Goal: Information Seeking & Learning: Learn about a topic

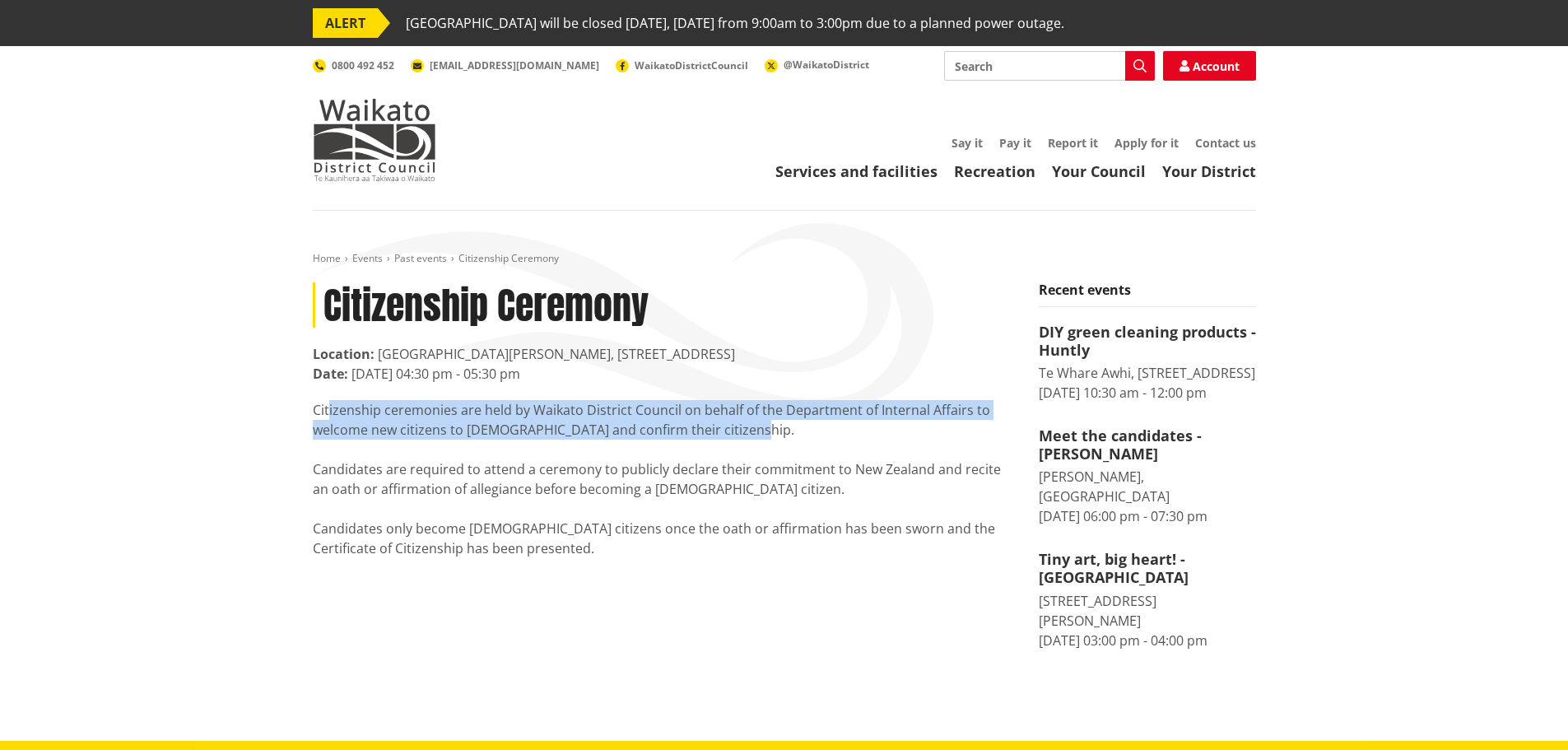
drag, startPoint x: 314, startPoint y: 406, endPoint x: 747, endPoint y: 433, distance: 433.8
click at [747, 433] on div "Citizenship ceremonies are held by Waikato District Council on behalf of the De…" at bounding box center [663, 478] width 701 height 158
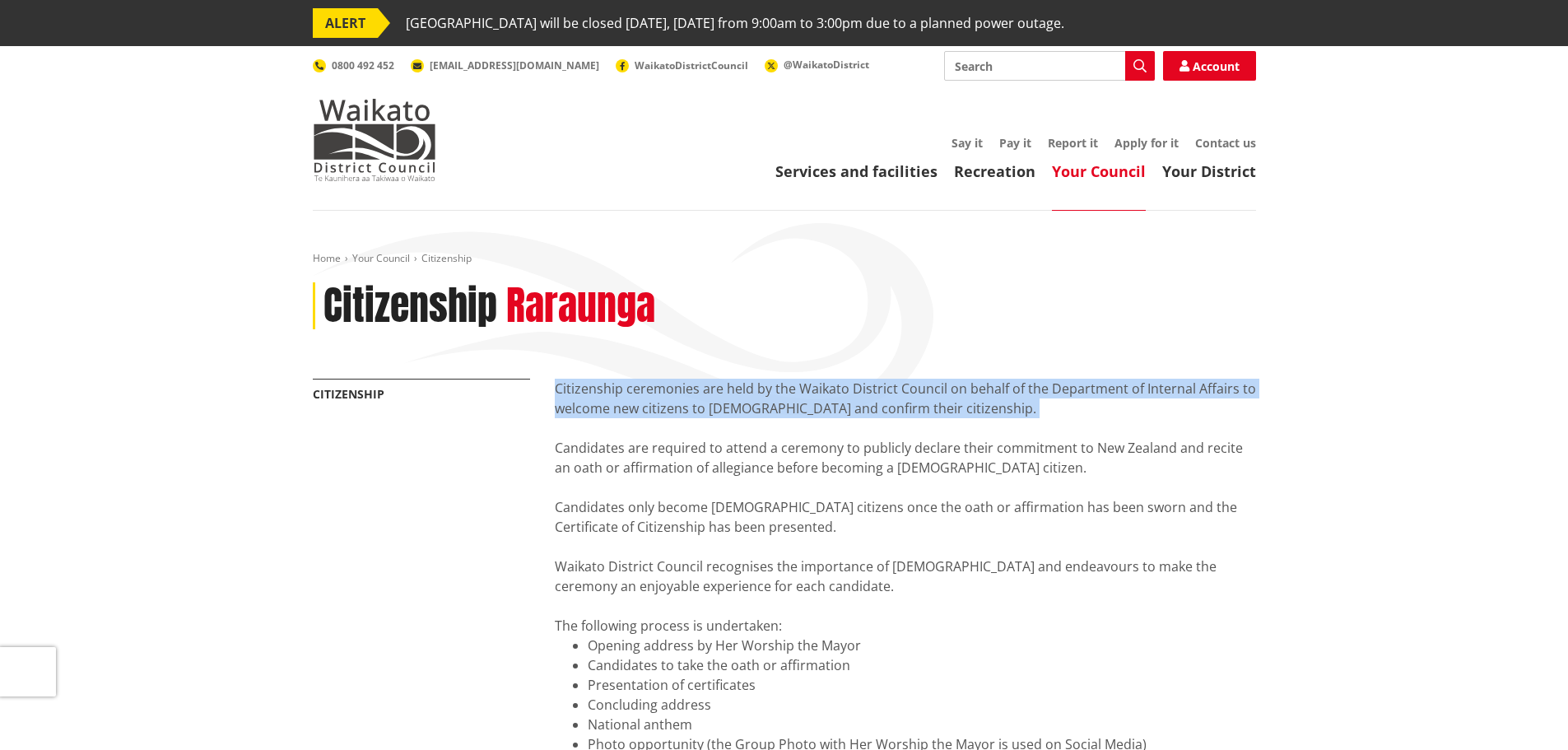
drag, startPoint x: 557, startPoint y: 384, endPoint x: 871, endPoint y: 428, distance: 317.1
copy div "Citizenship ceremonies are held by the Waikato District Council on behalf of th…"
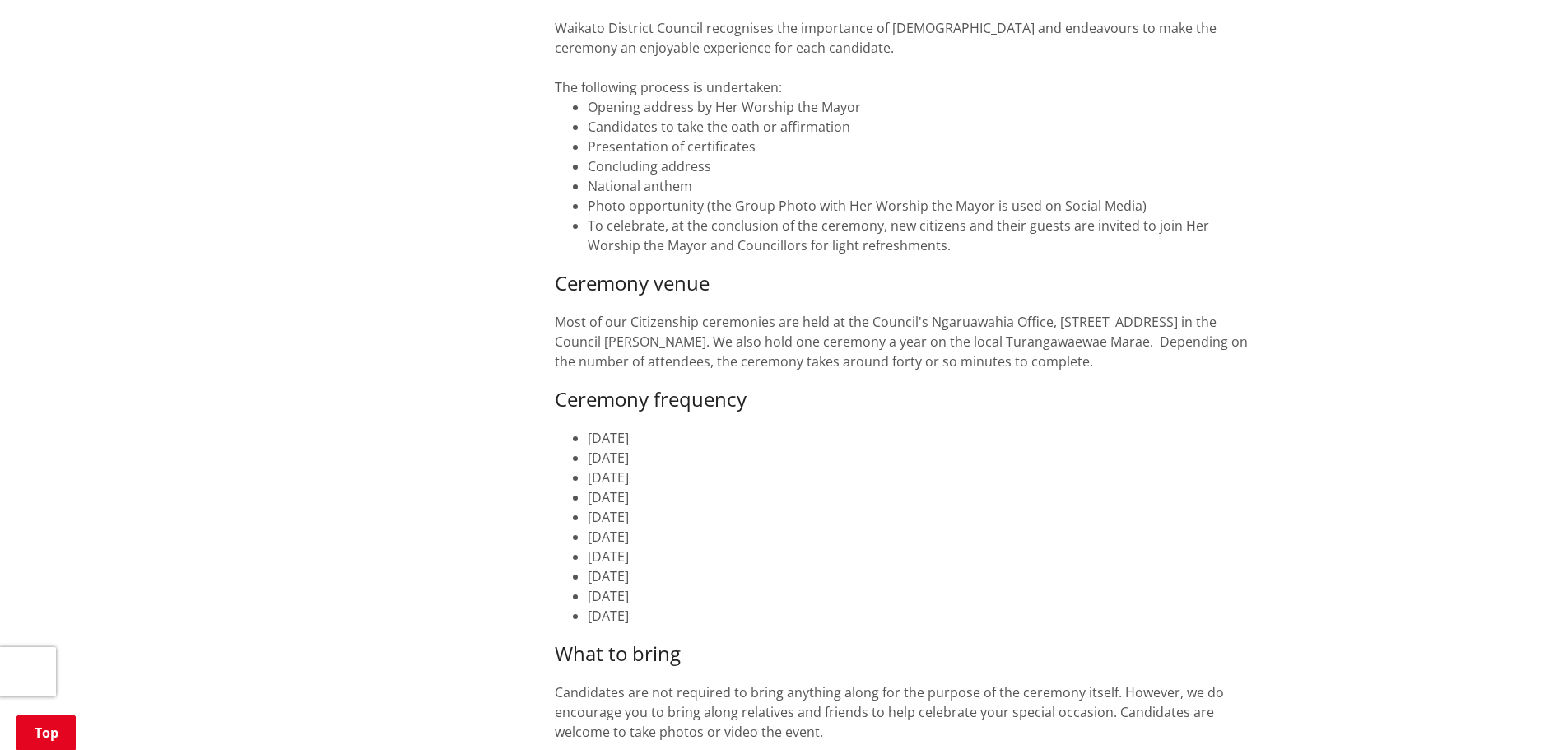
scroll to position [493, 0]
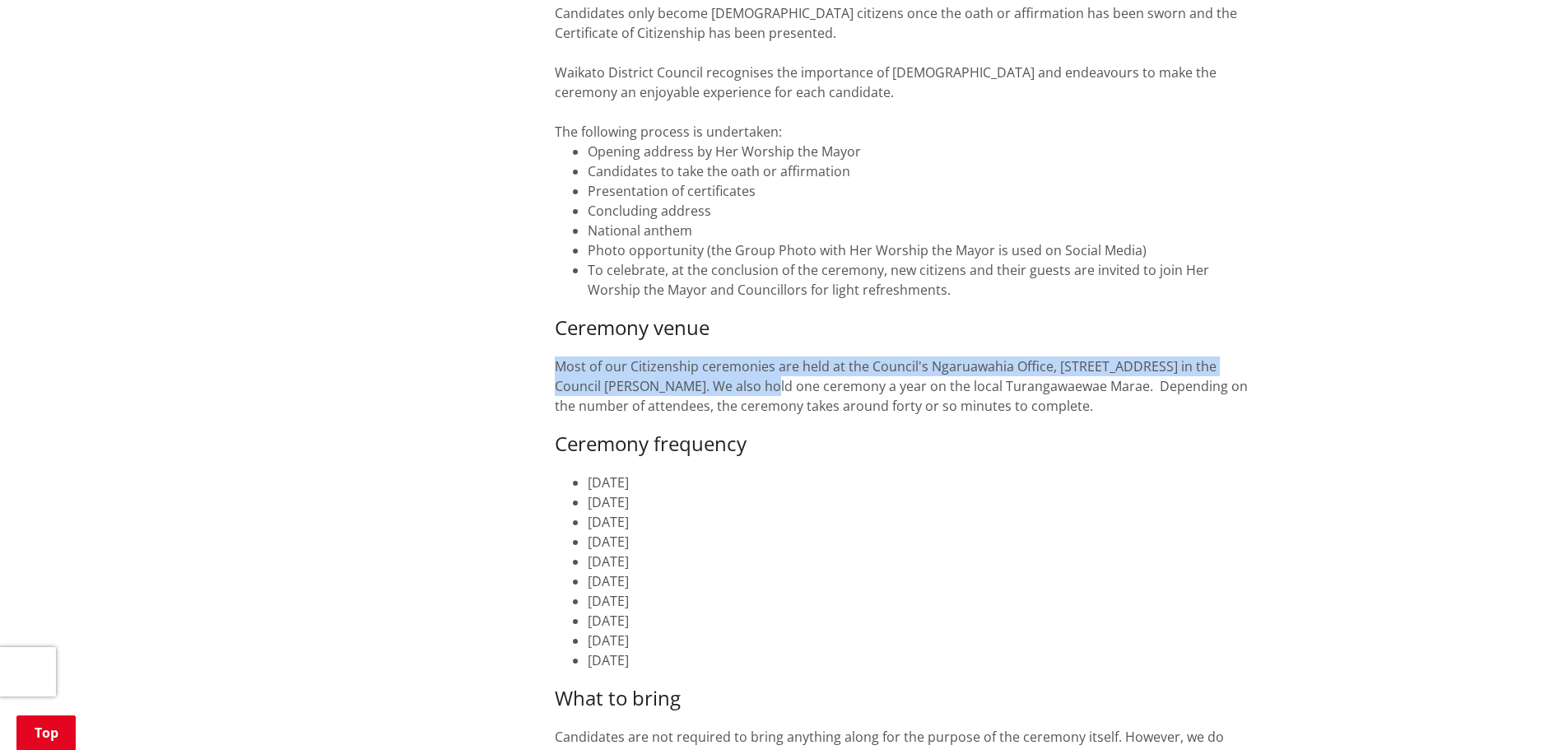
drag, startPoint x: 558, startPoint y: 366, endPoint x: 807, endPoint y: 386, distance: 249.8
click at [807, 386] on p "Most of our Citizenship ceremonies are held at the Council's Ngaruawahia Office…" at bounding box center [905, 386] width 701 height 60
copy p "Most of our Citizenship ceremonies are held at the Council's Ngaruawahia Office…"
drag, startPoint x: 703, startPoint y: 658, endPoint x: 583, endPoint y: 643, distance: 120.9
click at [583, 643] on ul "[DATE] [DATE] [DATE] [DATE] [DATE] [DATE] [DATE] [DATE] [DATE] [DATE]" at bounding box center [905, 571] width 701 height 198
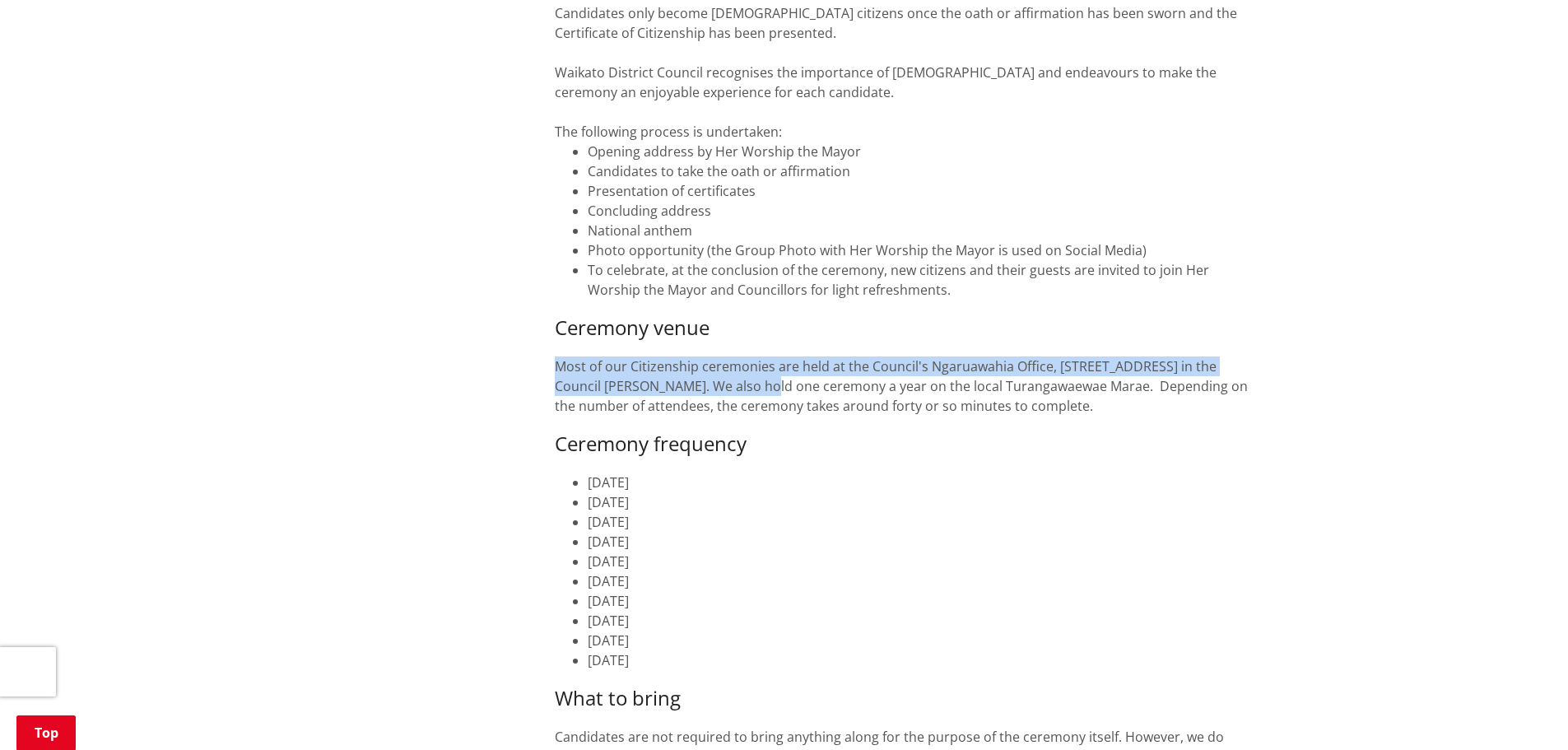
copy ul "[DATE] [DATE]"
drag, startPoint x: 821, startPoint y: 596, endPoint x: 783, endPoint y: 617, distance: 43.4
click at [821, 596] on li "[DATE]" at bounding box center [922, 600] width 668 height 20
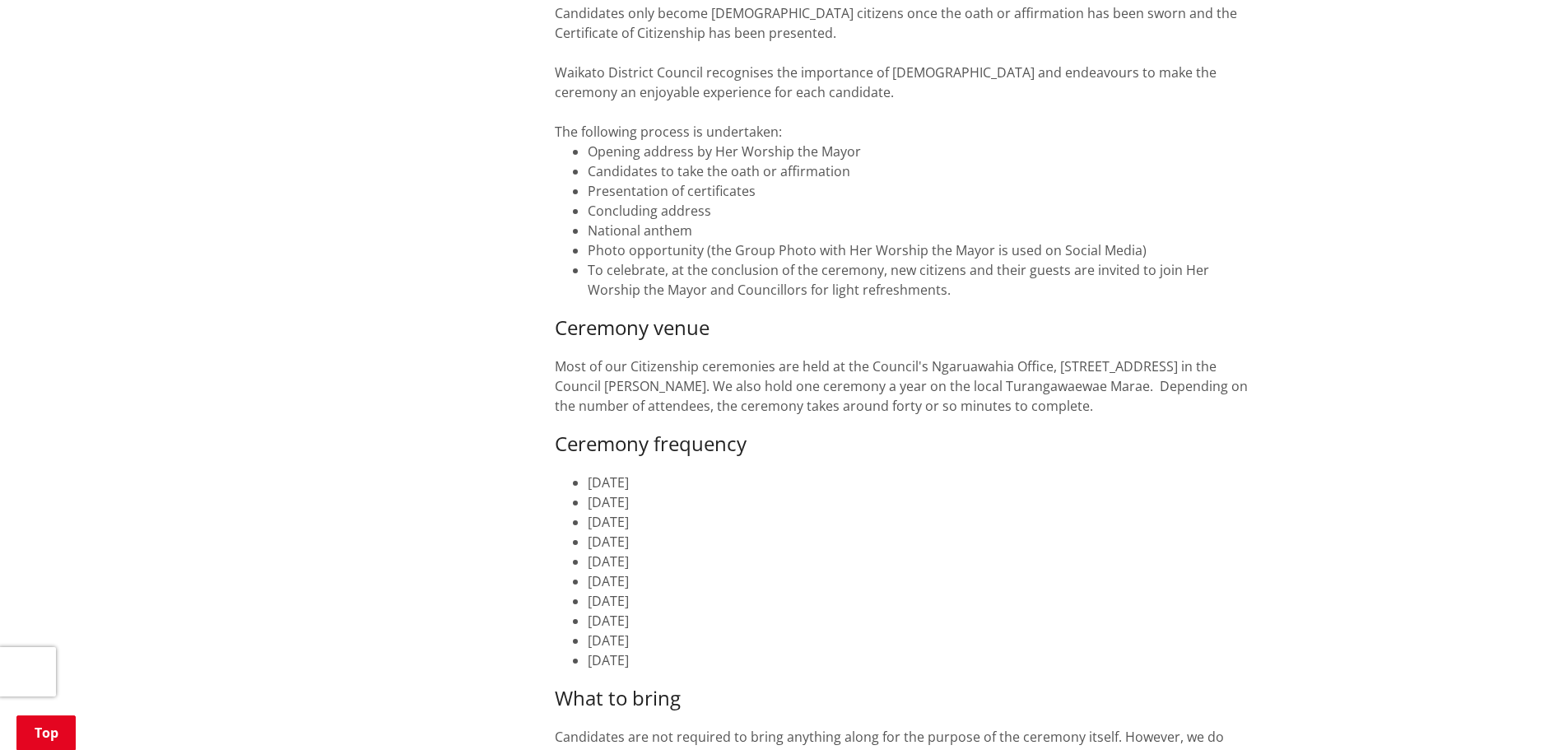
drag, startPoint x: 703, startPoint y: 658, endPoint x: 583, endPoint y: 624, distance: 124.7
click at [583, 624] on ul "[DATE] [DATE] [DATE] [DATE] [DATE] [DATE] [DATE] [DATE] [DATE] [DATE]" at bounding box center [905, 571] width 701 height 198
copy ul "[DATE] [DATE] [DATE]"
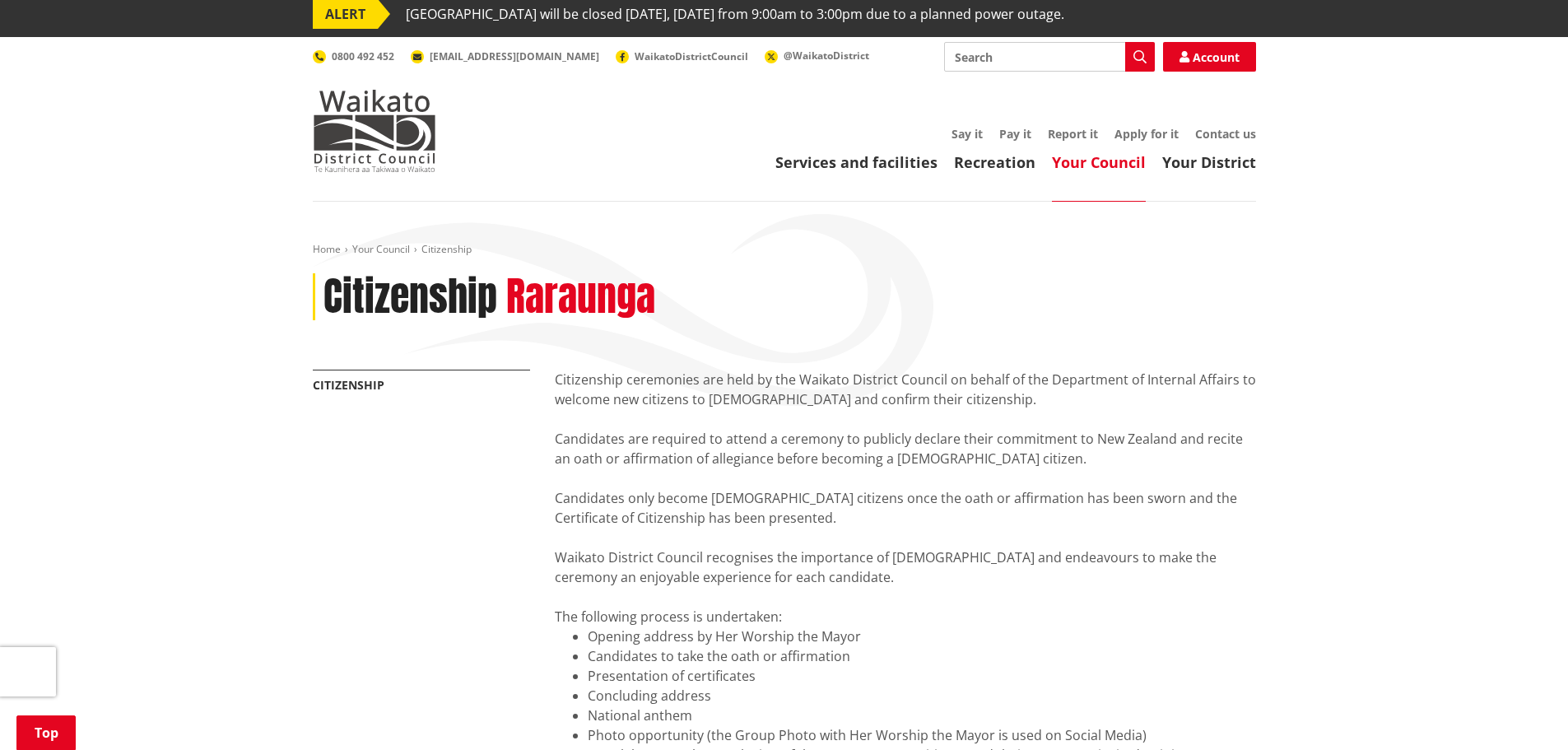
scroll to position [0, 0]
